Goal: Task Accomplishment & Management: Use online tool/utility

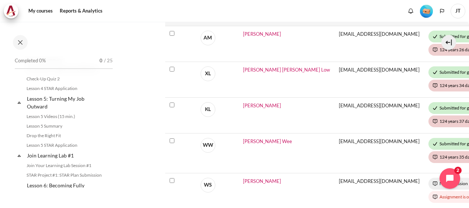
scroll to position [221, 0]
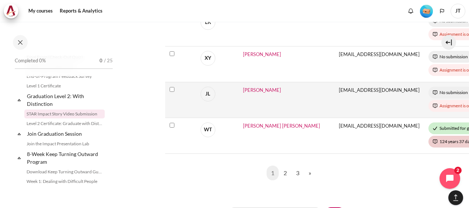
scroll to position [590, 0]
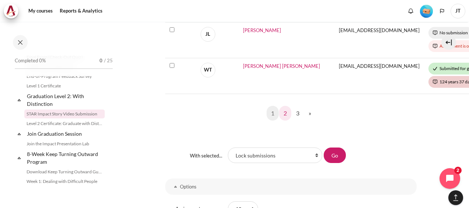
click at [284, 108] on link "2" at bounding box center [285, 113] width 12 height 15
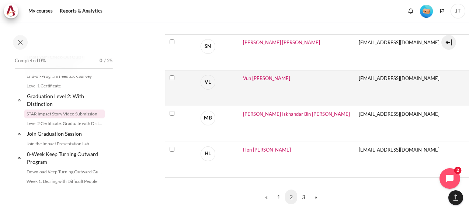
scroll to position [553, 0]
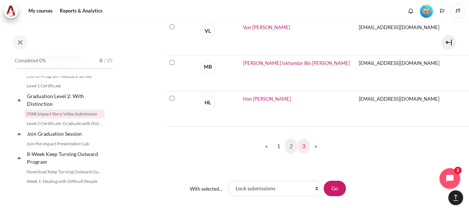
click at [304, 145] on link "3" at bounding box center [304, 146] width 12 height 15
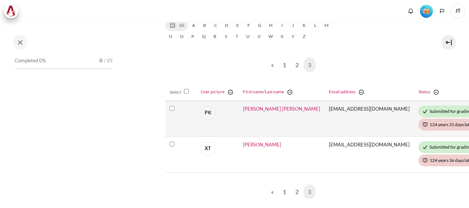
scroll to position [814, 0]
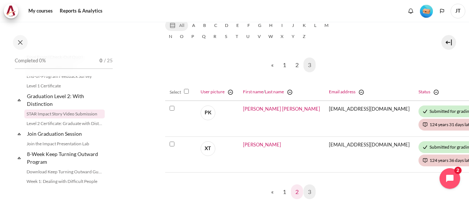
click at [296, 188] on link "2" at bounding box center [297, 191] width 12 height 15
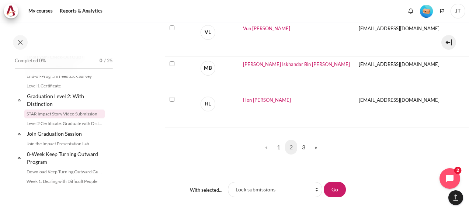
scroll to position [601, 0]
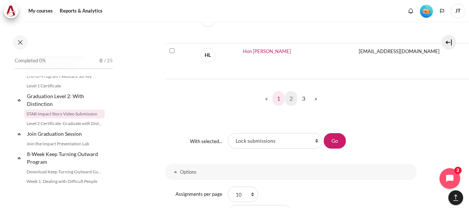
click at [275, 99] on link "1" at bounding box center [279, 98] width 12 height 15
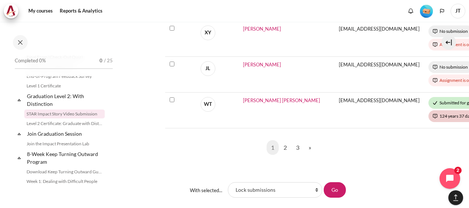
scroll to position [553, 0]
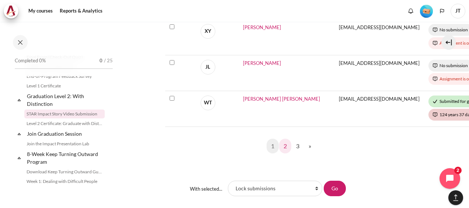
click at [287, 142] on link "2" at bounding box center [285, 146] width 12 height 15
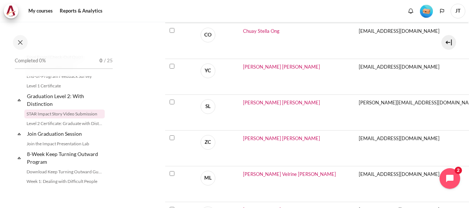
scroll to position [295, 0]
